Goal: Check status: Check status

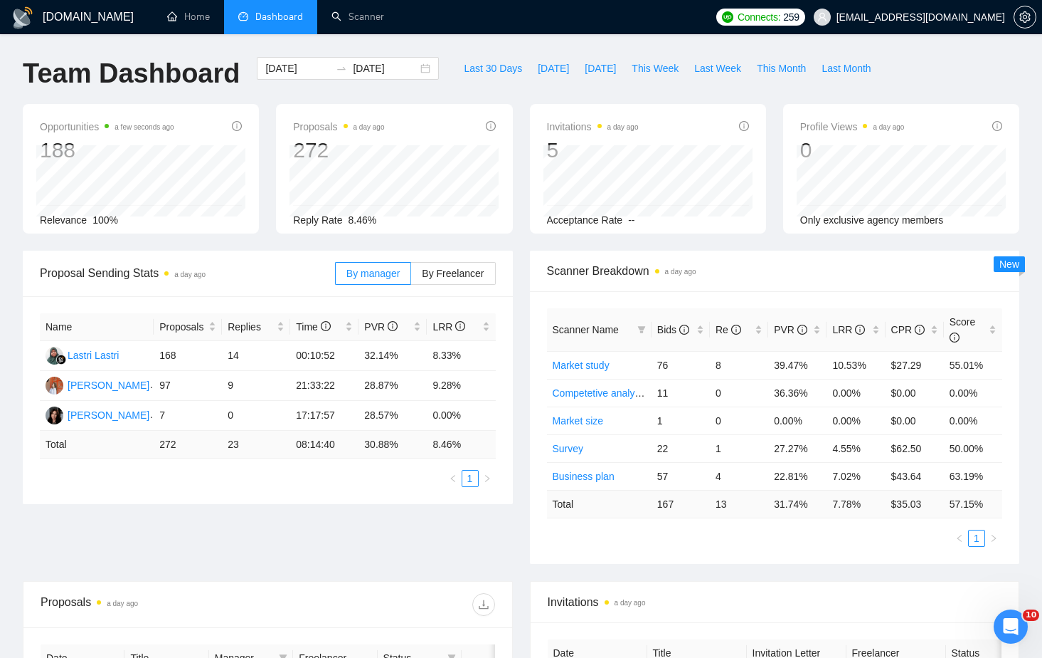
click at [562, 92] on div "Last 30 Days [DATE] [DATE] This Week Last Week This Month Last Month" at bounding box center [668, 80] width 440 height 47
click at [515, 250] on div "Proposal Sending Stats a day ago By manager By Freelancer Name Proposals Replie…" at bounding box center [267, 376] width 507 height 253
click at [798, 70] on span "This Month" at bounding box center [781, 68] width 49 height 16
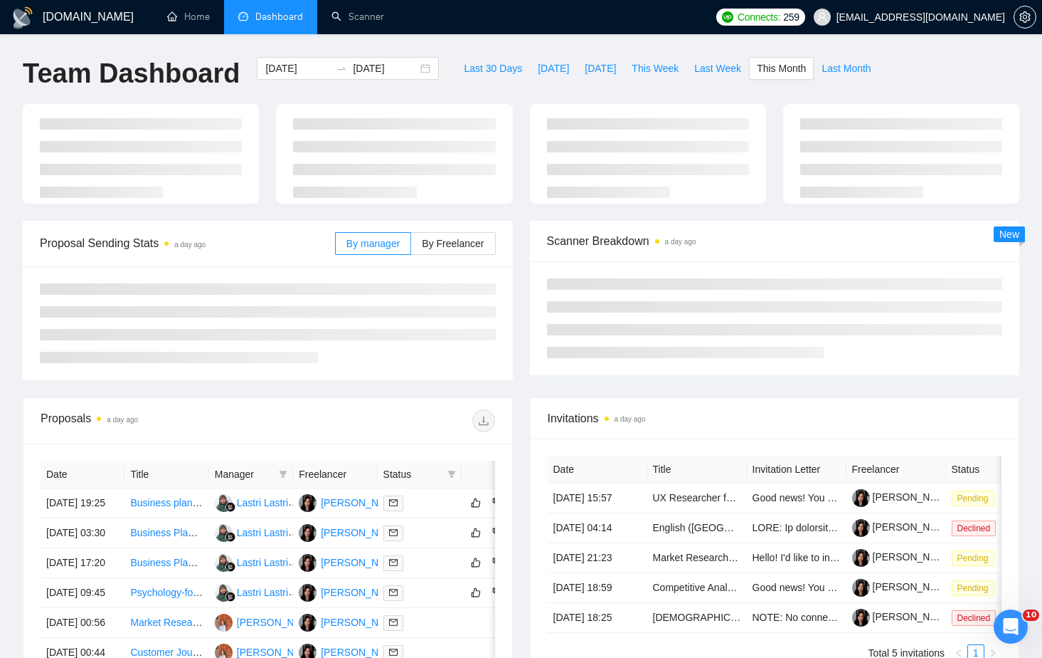
type input "[DATE]"
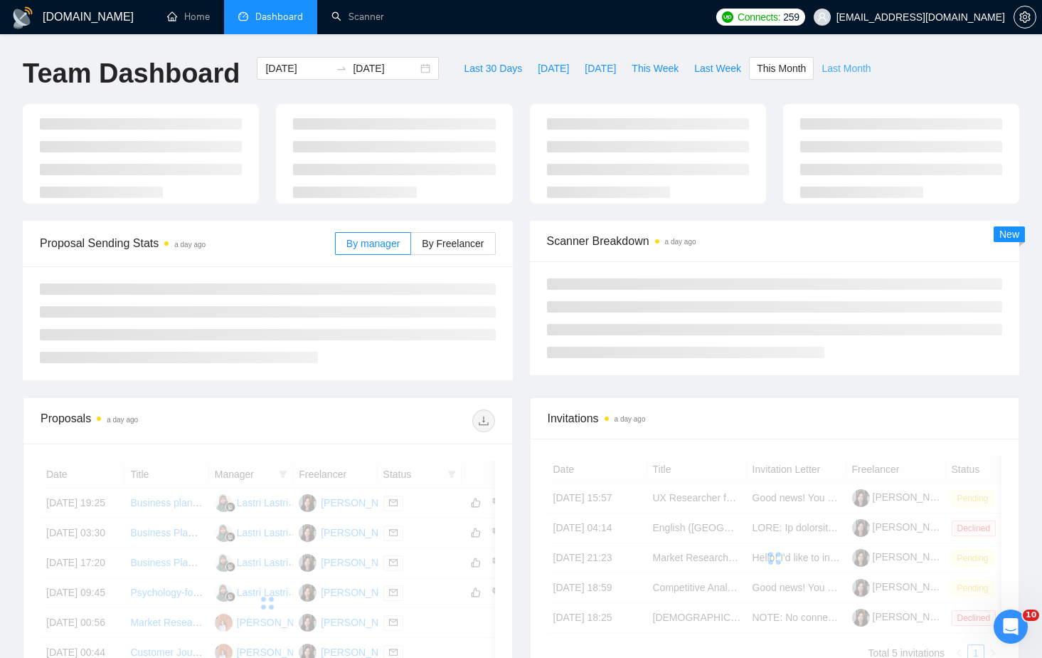
click at [845, 73] on span "Last Month" at bounding box center [846, 68] width 49 height 16
type input "[DATE]"
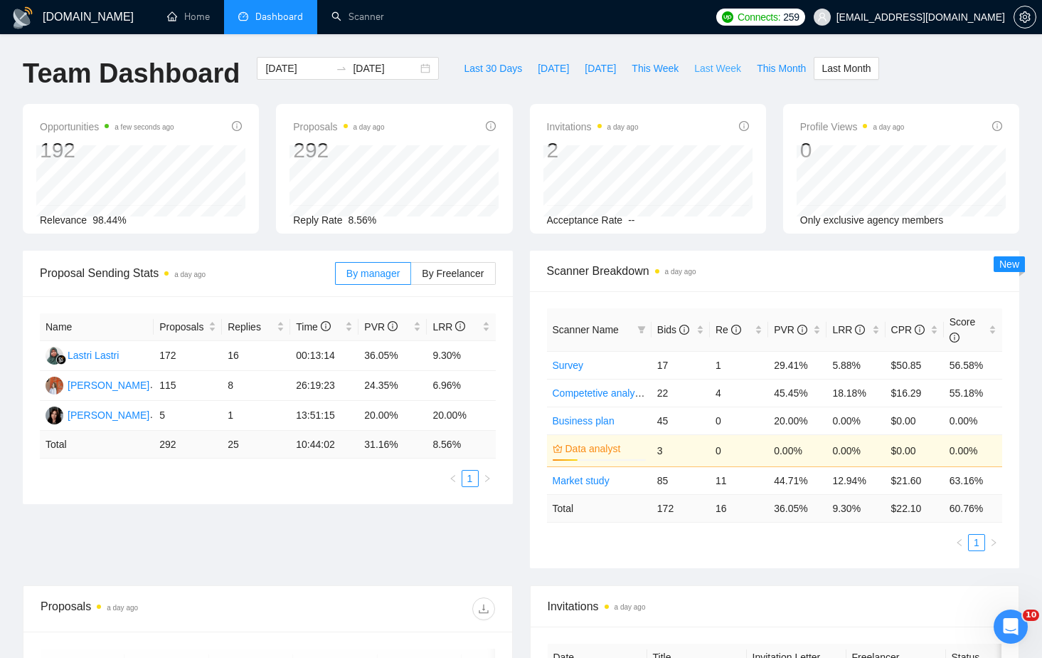
click at [722, 59] on button "Last Week" at bounding box center [718, 68] width 63 height 23
type input "[DATE]"
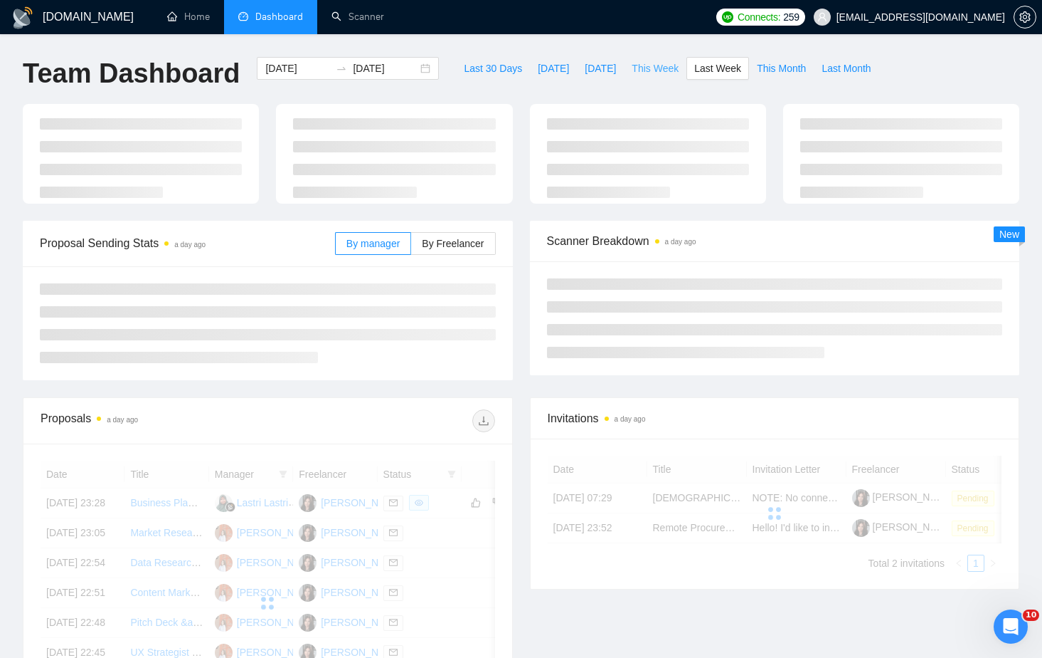
click at [653, 67] on span "This Week" at bounding box center [655, 68] width 47 height 16
type input "[DATE]"
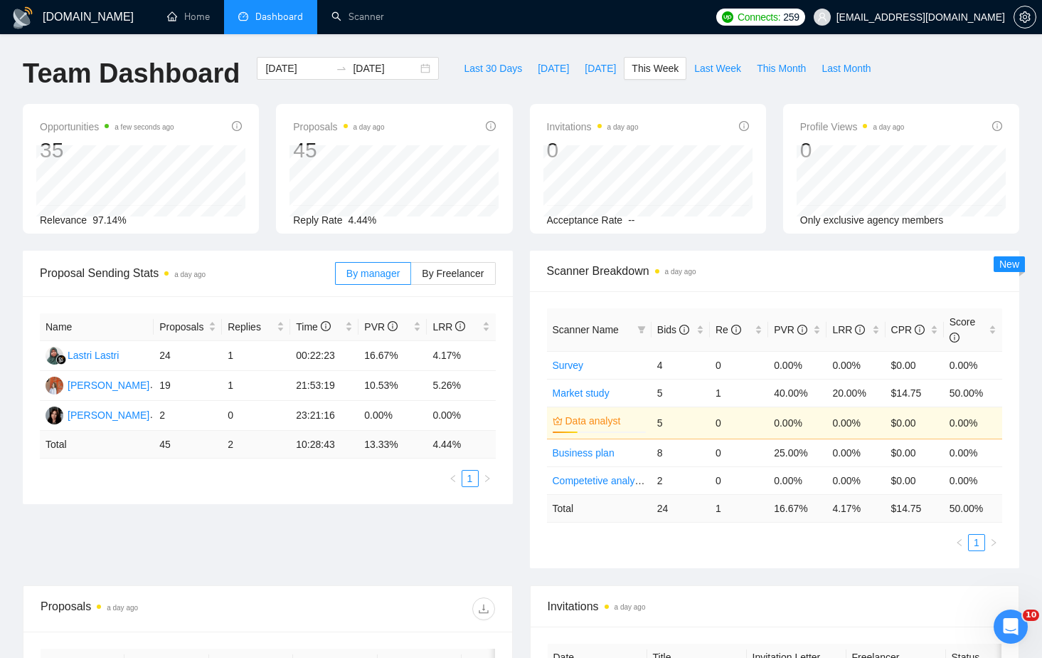
click at [342, 539] on div "Proposal Sending Stats a day ago By manager By Freelancer Name Proposals Replie…" at bounding box center [521, 417] width 1014 height 334
click at [732, 68] on span "Last Week" at bounding box center [718, 68] width 47 height 16
type input "[DATE]"
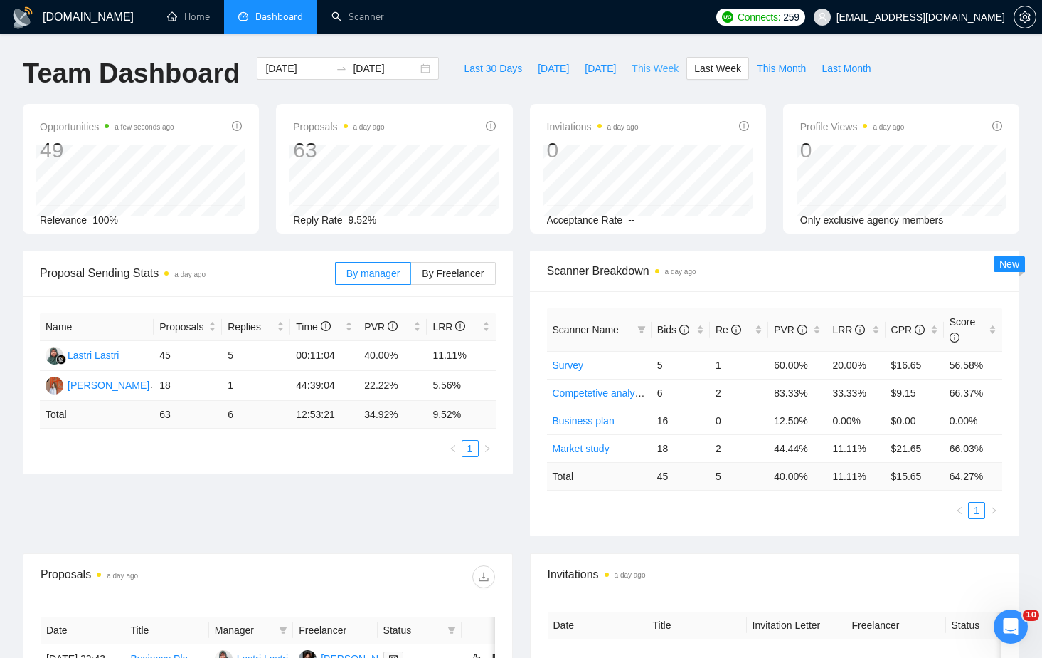
click at [671, 69] on span "This Week" at bounding box center [655, 68] width 47 height 16
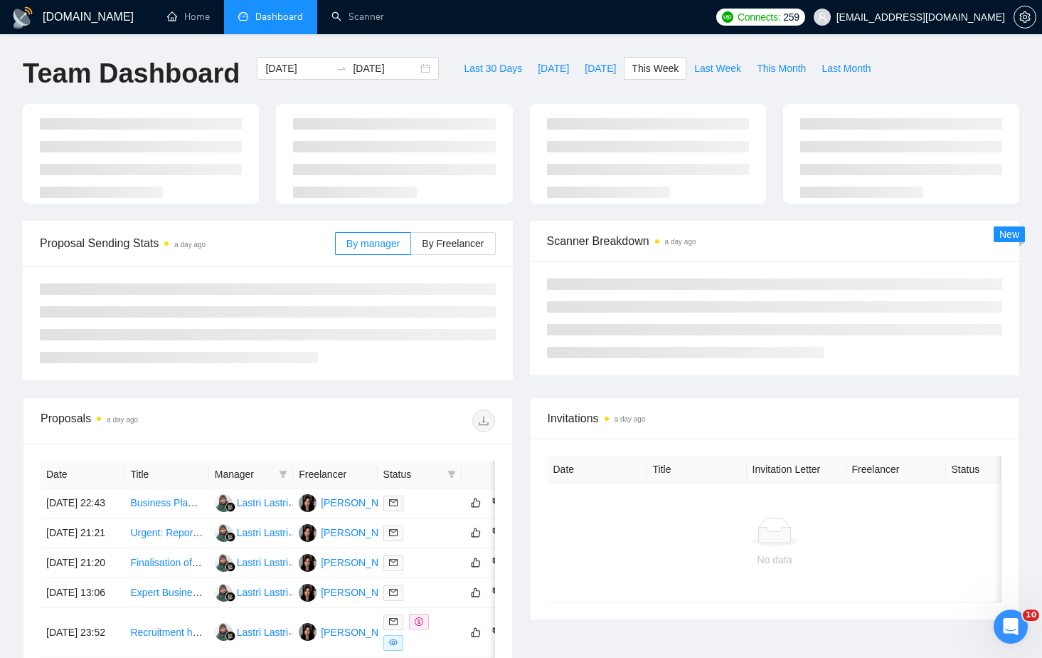
type input "[DATE]"
